Goal: Task Accomplishment & Management: Complete application form

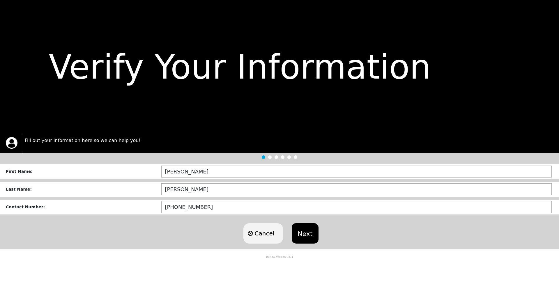
click at [313, 235] on button "Next" at bounding box center [305, 233] width 27 height 20
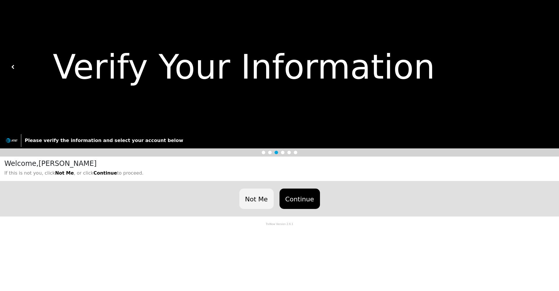
click at [308, 195] on button "Continue" at bounding box center [300, 199] width 40 height 20
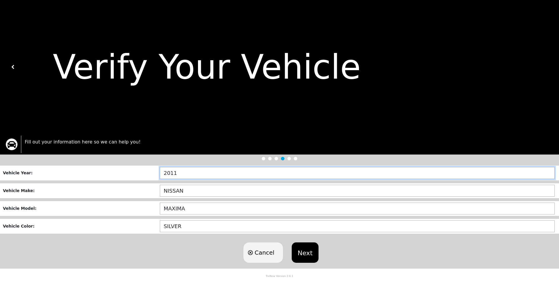
click at [242, 175] on input "2011" at bounding box center [357, 173] width 395 height 12
type input "2018"
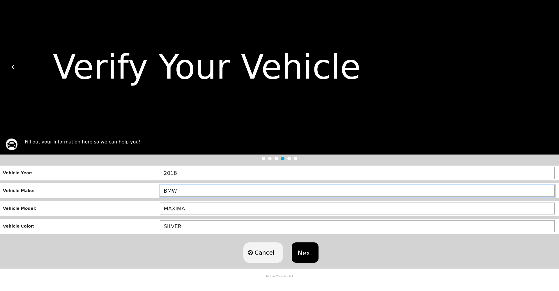
type input "BMW"
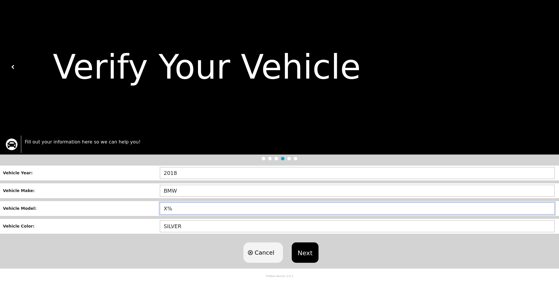
click at [180, 210] on input "X%" at bounding box center [357, 209] width 395 height 12
type input "X5"
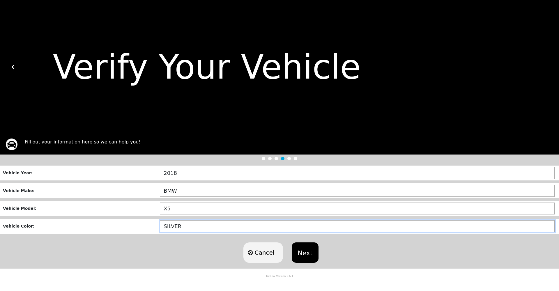
click at [207, 228] on input "SILVER" at bounding box center [357, 226] width 395 height 12
type input "BLUE"
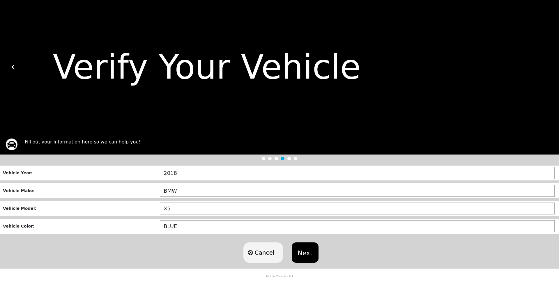
click at [307, 254] on button "Next" at bounding box center [305, 253] width 27 height 20
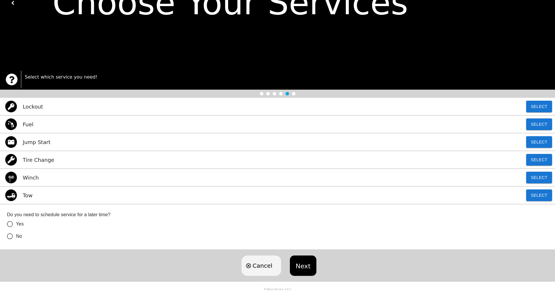
scroll to position [65, 0]
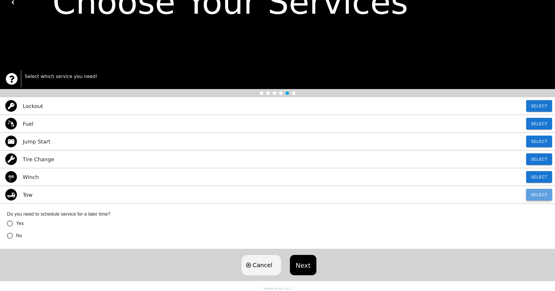
click at [541, 195] on button "Select" at bounding box center [539, 195] width 26 height 12
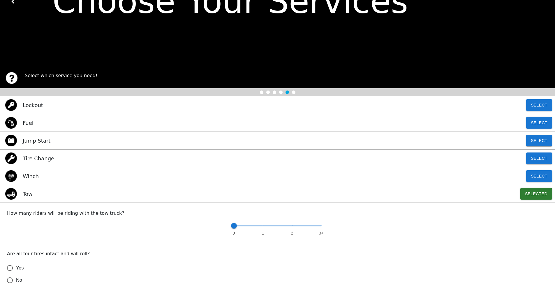
type input "1"
click at [264, 228] on span "0 1 2 3+" at bounding box center [277, 226] width 87 height 9
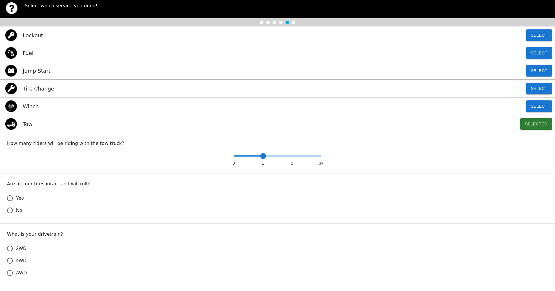
scroll to position [154, 0]
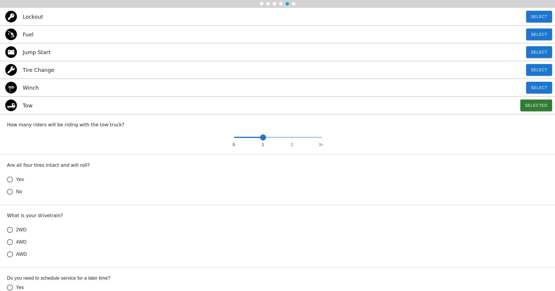
click at [10, 181] on input "Yes" at bounding box center [10, 180] width 12 height 12
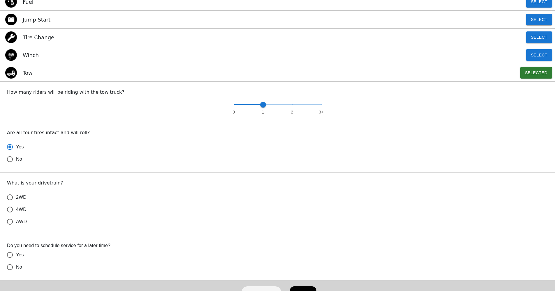
scroll to position [219, 0]
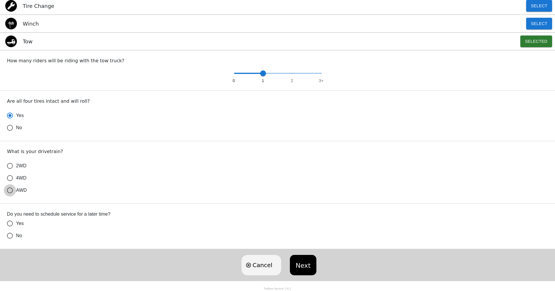
click at [10, 191] on input "AWD" at bounding box center [10, 190] width 12 height 12
radio input "true"
radio input "false"
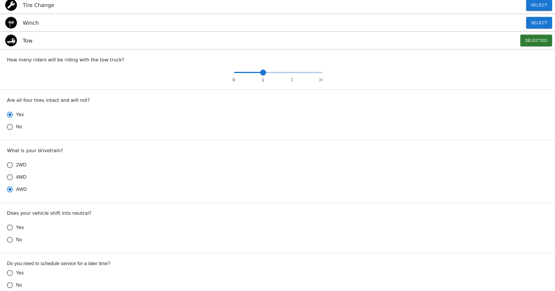
click at [10, 179] on input "4WD" at bounding box center [10, 177] width 12 height 12
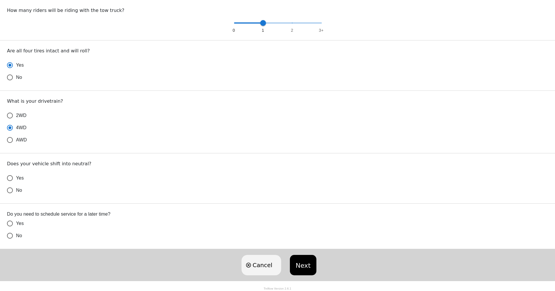
scroll to position [269, 0]
click at [11, 179] on input "Yes" at bounding box center [10, 178] width 12 height 12
radio input "false"
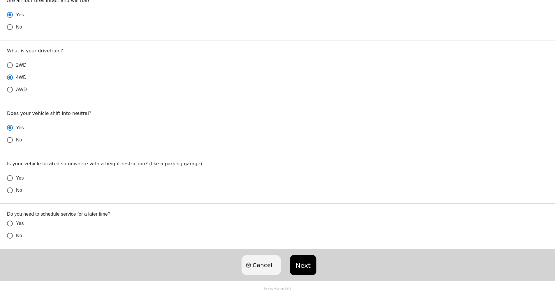
scroll to position [320, 0]
click at [10, 188] on input "No" at bounding box center [10, 190] width 12 height 12
radio input "false"
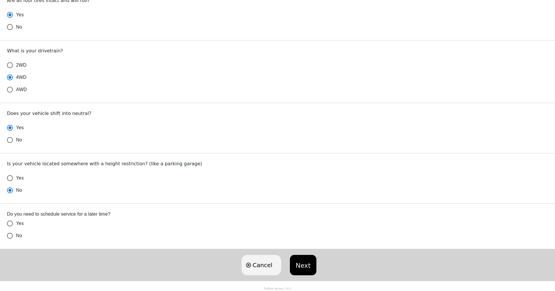
click at [10, 234] on input "No" at bounding box center [10, 236] width 12 height 12
radio input "false"
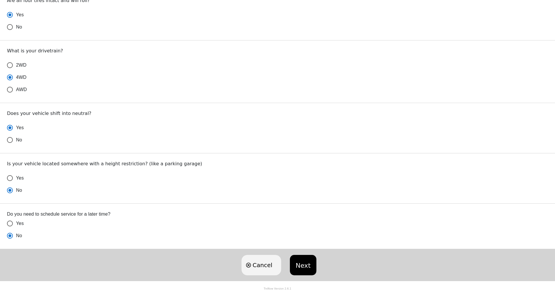
click at [301, 260] on button "Next" at bounding box center [303, 265] width 27 height 20
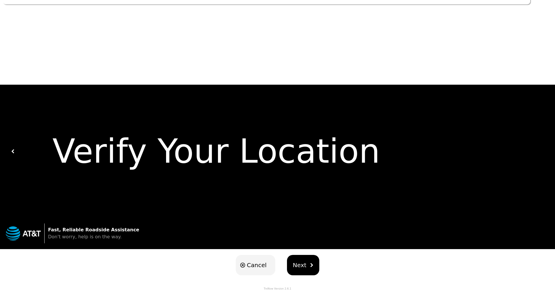
scroll to position [0, 0]
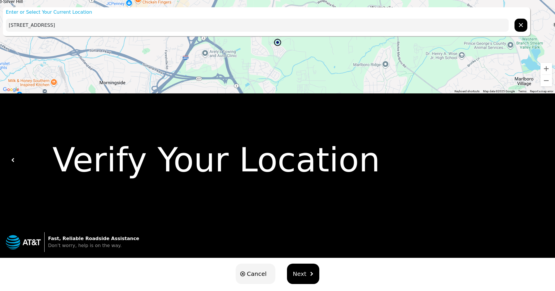
click at [18, 24] on input "[STREET_ADDRESS]" at bounding box center [257, 25] width 503 height 13
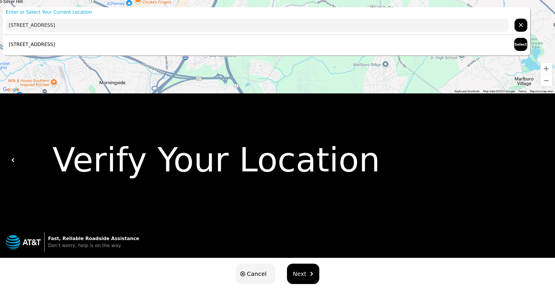
type input "[STREET_ADDRESS]"
click at [55, 45] on p "[STREET_ADDRESS]" at bounding box center [30, 44] width 49 height 7
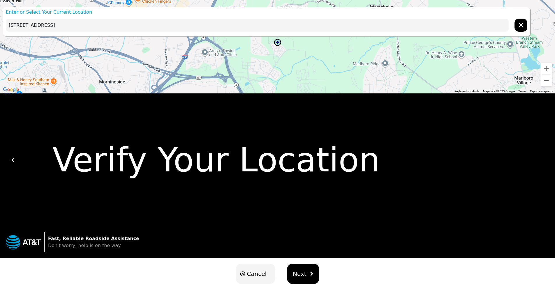
click at [312, 278] on button "Next" at bounding box center [303, 274] width 32 height 20
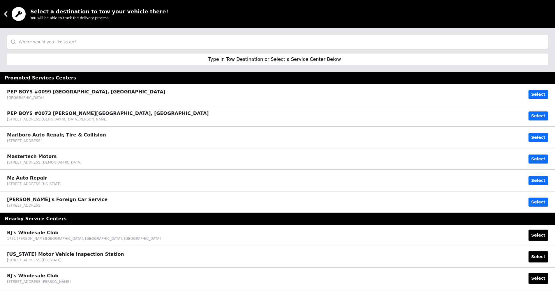
click at [271, 43] on input "search" at bounding box center [277, 42] width 541 height 14
click at [15, 41] on input "[PERSON_NAME] best auto tire sales" at bounding box center [277, 42] width 541 height 14
click at [181, 42] on input "[PERSON_NAME] best auto tire sales" at bounding box center [277, 42] width 541 height 14
type input "J"
click at [277, 57] on p "Type in Tow Destination or Select a Service Center Below" at bounding box center [274, 59] width 133 height 7
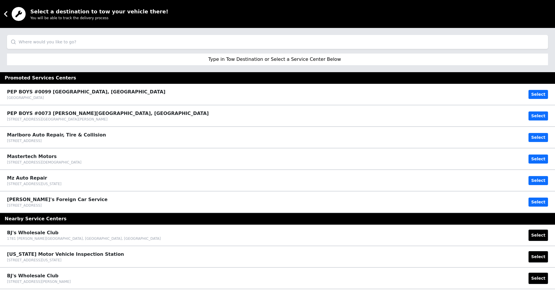
click at [282, 59] on p "Type in Tow Destination or Select a Service Center Below" at bounding box center [274, 59] width 133 height 7
click at [321, 61] on p "Type in Tow Destination or Select a Service Center Below" at bounding box center [274, 59] width 133 height 7
click at [230, 60] on p "Type in Tow Destination or Select a Service Center Below" at bounding box center [274, 59] width 133 height 7
click at [300, 59] on p "Type in Tow Destination or Select a Service Center Below" at bounding box center [274, 59] width 133 height 7
drag, startPoint x: 24, startPoint y: 6, endPoint x: 18, endPoint y: 7, distance: 5.9
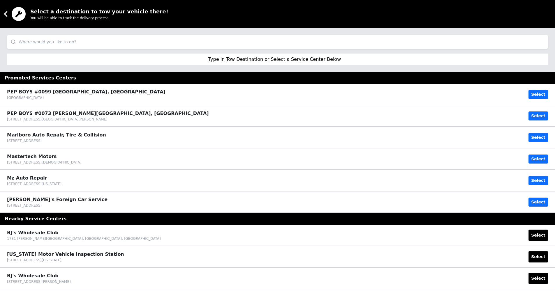
click at [22, 7] on div "Select a destination to tow your vehicle there! You will be able to track the d…" at bounding box center [277, 14] width 555 height 28
click at [8, 12] on icon at bounding box center [6, 14] width 12 height 12
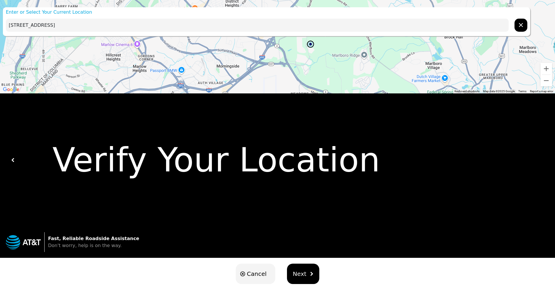
click at [74, 23] on input "[STREET_ADDRESS]" at bounding box center [257, 25] width 503 height 13
click at [13, 160] on img at bounding box center [13, 160] width 4 height 4
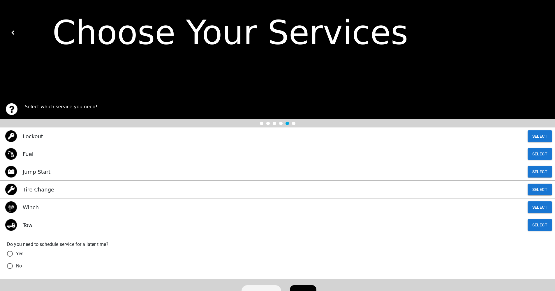
scroll to position [65, 0]
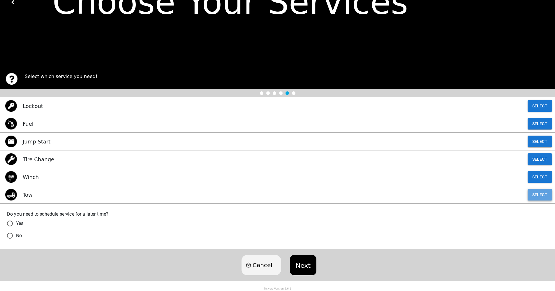
click at [536, 197] on button "Select" at bounding box center [539, 195] width 24 height 12
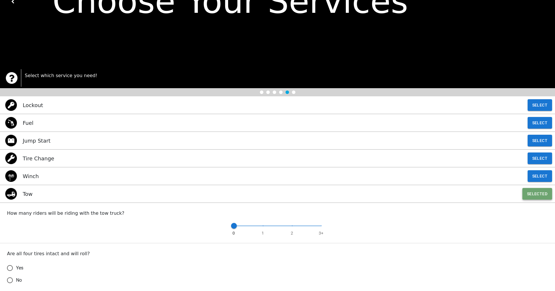
click at [536, 197] on button "Selected" at bounding box center [537, 194] width 30 height 12
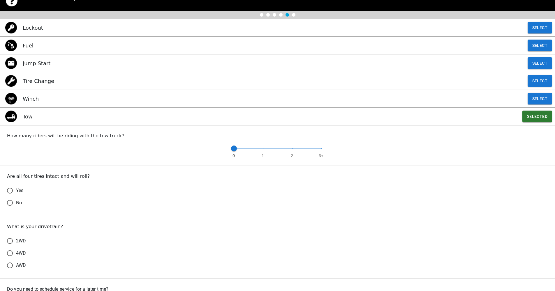
scroll to position [185, 0]
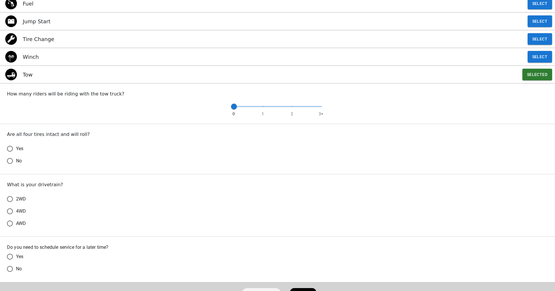
type input "1"
click at [263, 108] on span "0 1 2 3+" at bounding box center [277, 106] width 87 height 9
click at [10, 150] on input "Yes" at bounding box center [10, 149] width 12 height 12
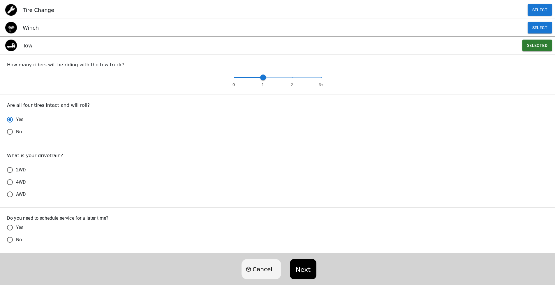
scroll to position [219, 0]
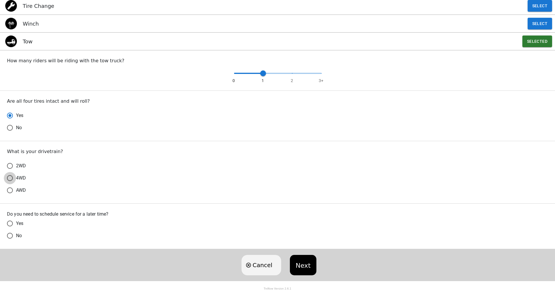
click at [11, 179] on input "4WD" at bounding box center [10, 178] width 12 height 12
radio input "true"
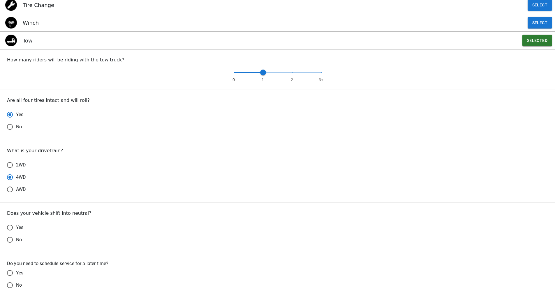
scroll to position [269, 0]
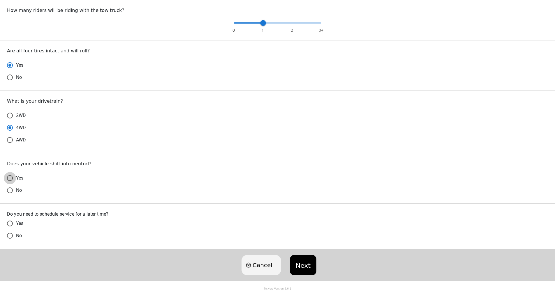
click at [10, 179] on input "Yes" at bounding box center [10, 178] width 12 height 12
radio input "false"
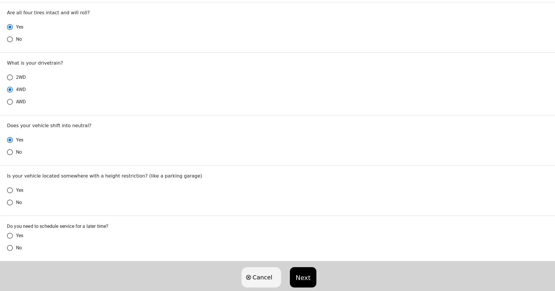
scroll to position [320, 0]
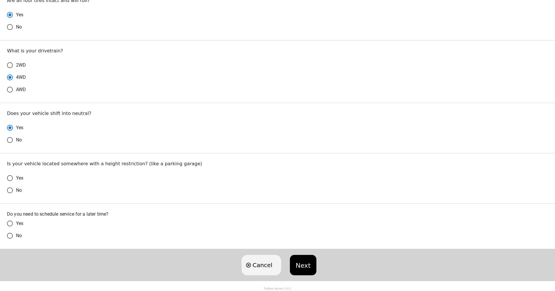
click at [9, 191] on input "No" at bounding box center [10, 190] width 12 height 12
radio input "false"
click at [11, 238] on input "No" at bounding box center [10, 236] width 12 height 12
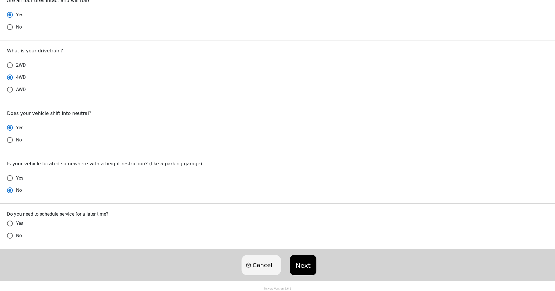
radio input "false"
click at [297, 263] on button "Next" at bounding box center [303, 265] width 27 height 20
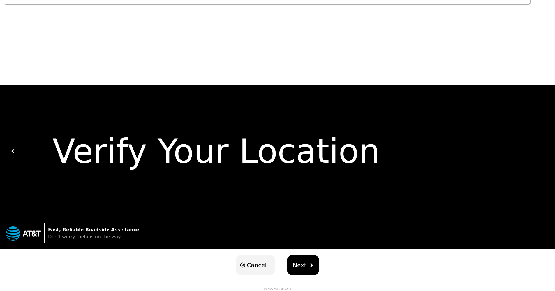
type input "[STREET_ADDRESS]"
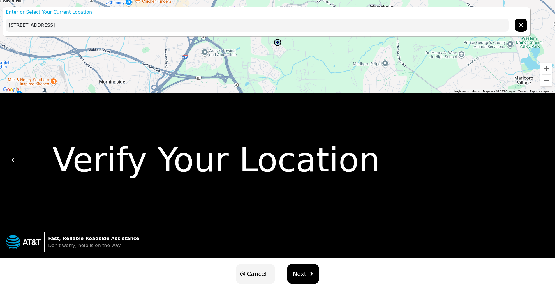
click at [301, 272] on span "Next" at bounding box center [300, 274] width 14 height 9
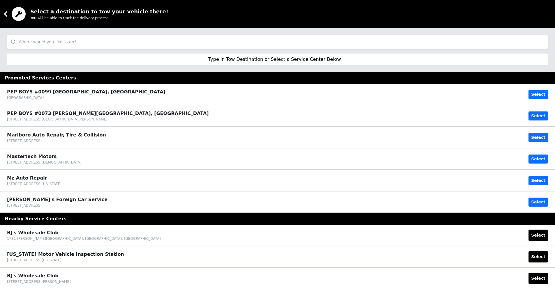
click at [287, 39] on input "search" at bounding box center [277, 42] width 541 height 14
type input "[PERSON_NAME]"
click at [546, 96] on button "Select" at bounding box center [538, 94] width 20 height 9
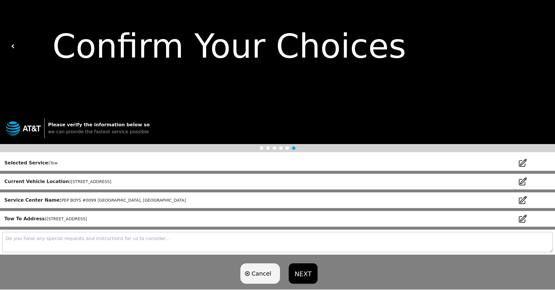
scroll to position [22, 0]
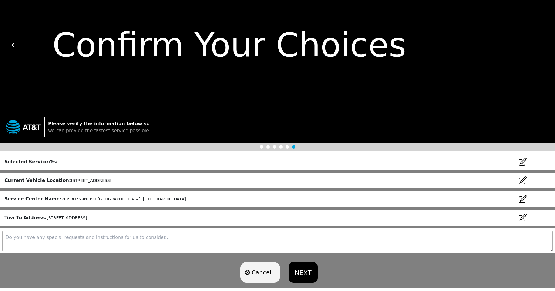
click at [15, 44] on div "Confirm Your Choices" at bounding box center [279, 45] width 529 height 50
click at [13, 45] on img at bounding box center [13, 45] width 4 height 4
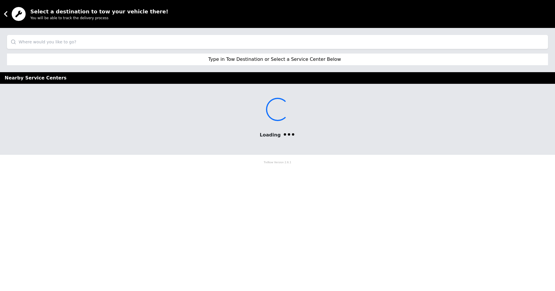
scroll to position [0, 0]
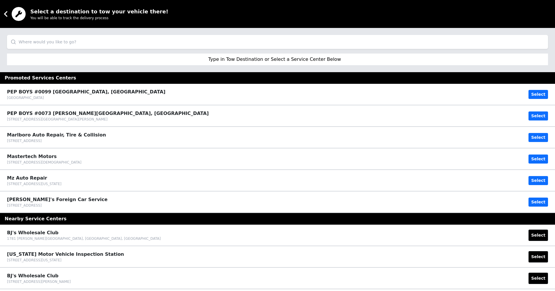
click at [6, 14] on icon at bounding box center [6, 14] width 12 height 12
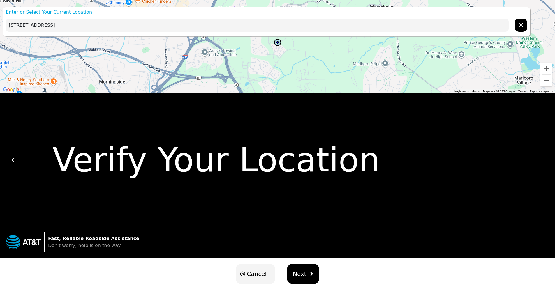
click at [257, 277] on span "Cancel" at bounding box center [257, 274] width 20 height 9
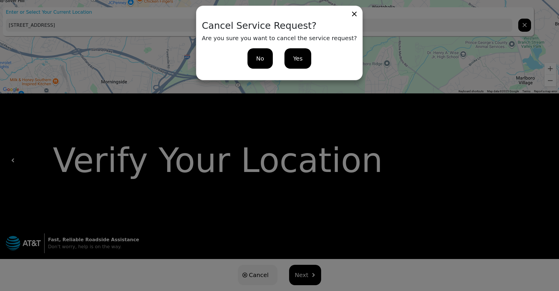
click at [269, 59] on div "No" at bounding box center [260, 58] width 25 height 20
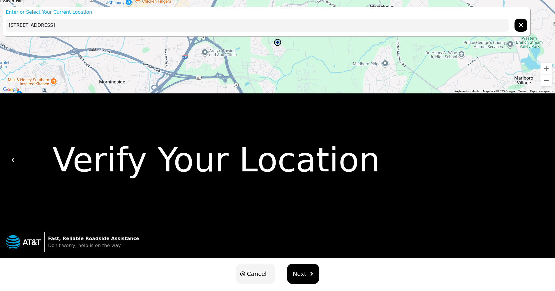
click at [11, 161] on img at bounding box center [13, 160] width 4 height 4
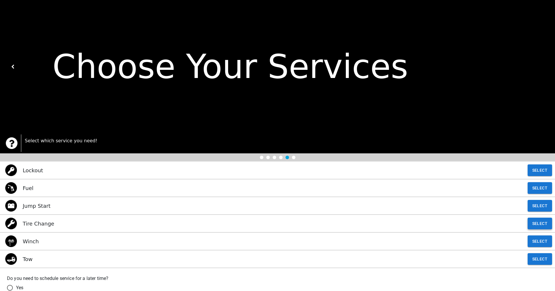
click at [536, 226] on button "Select" at bounding box center [539, 224] width 24 height 12
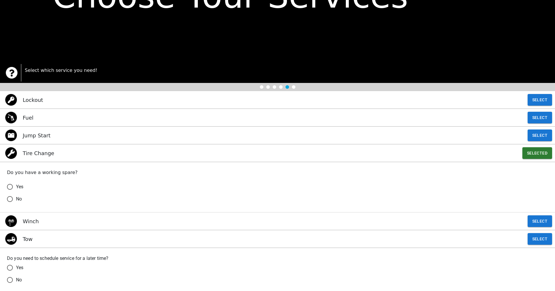
scroll to position [110, 0]
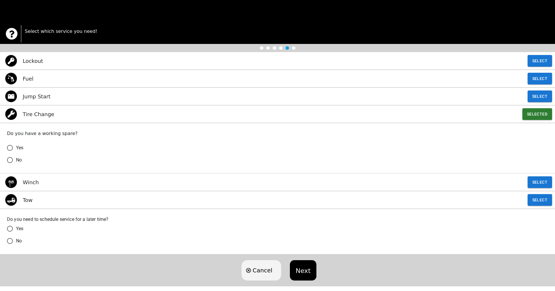
click at [9, 151] on input "Yes" at bounding box center [10, 148] width 12 height 12
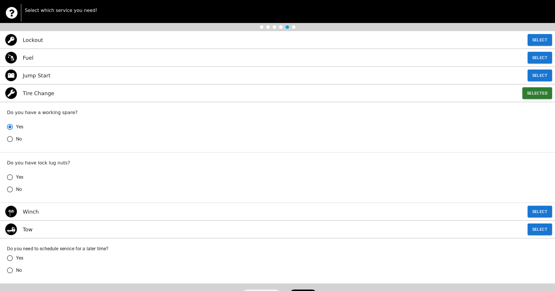
scroll to position [132, 0]
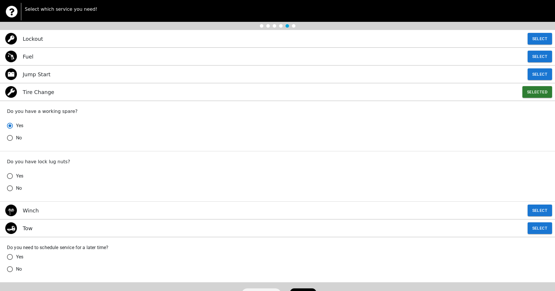
click at [10, 177] on input "Yes" at bounding box center [10, 176] width 12 height 12
radio input "true"
radio input "false"
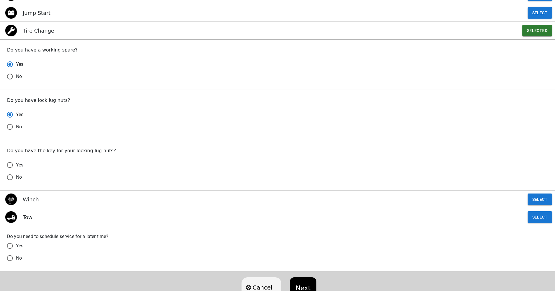
scroll to position [216, 0]
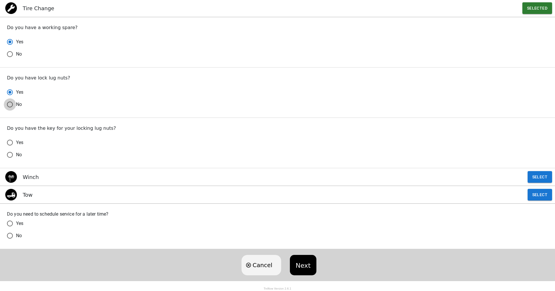
click at [10, 106] on input "No" at bounding box center [10, 104] width 12 height 12
radio input "false"
